Goal: Navigation & Orientation: Find specific page/section

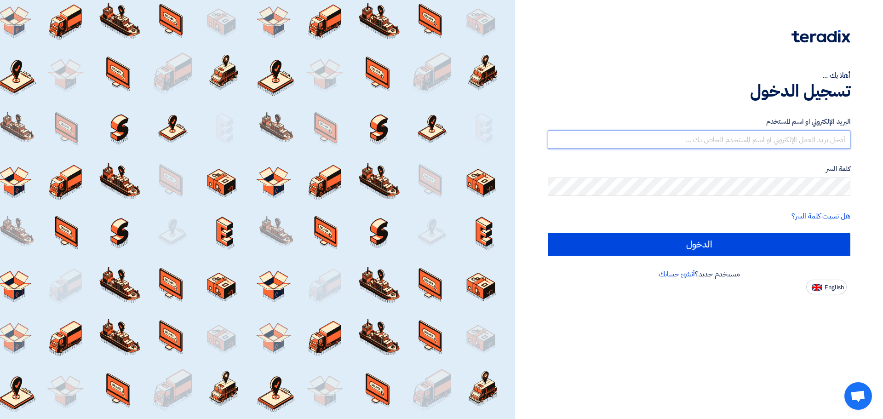
type input "[EMAIL_ADDRESS][DOMAIN_NAME]"
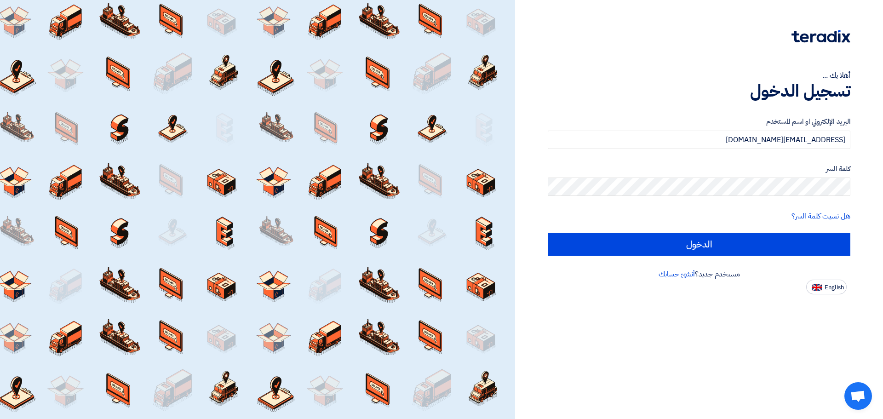
click at [833, 284] on span "English" at bounding box center [834, 287] width 19 height 6
type input "Sign in"
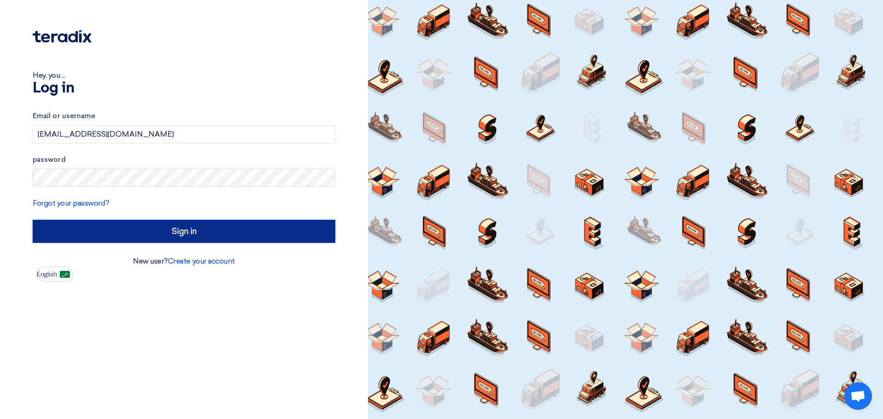
click at [170, 224] on input "Sign in" at bounding box center [184, 231] width 303 height 23
drag, startPoint x: 222, startPoint y: 233, endPoint x: 219, endPoint y: 253, distance: 20.1
click at [222, 243] on div "Email or username [EMAIL_ADDRESS][DOMAIN_NAME] password Forgot your password? S…" at bounding box center [184, 177] width 303 height 158
click at [201, 229] on input "Sign in" at bounding box center [184, 231] width 303 height 23
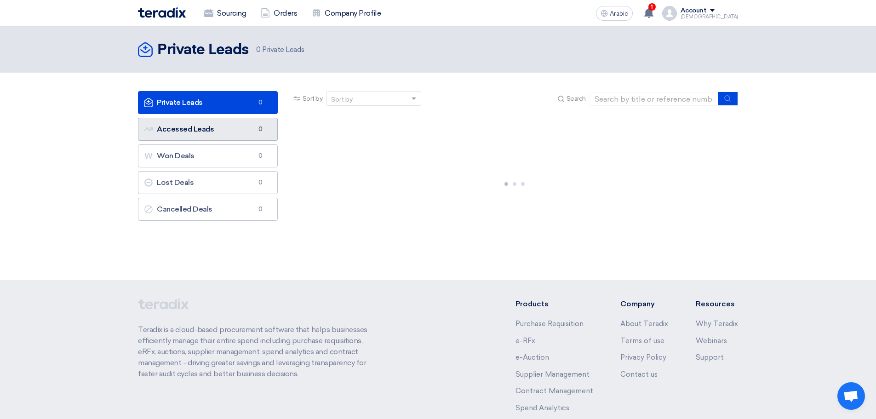
click at [212, 134] on link "Accessed Leads Accessed Leads 0" at bounding box center [208, 129] width 140 height 23
